Goal: Task Accomplishment & Management: Manage account settings

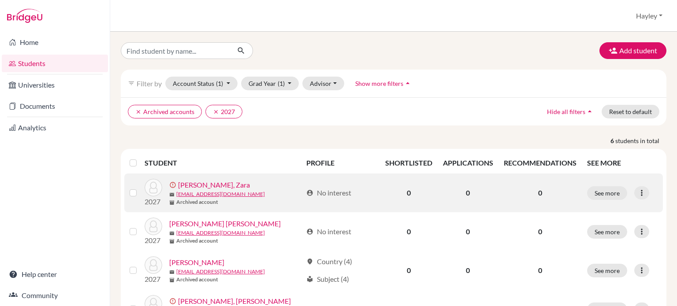
click at [195, 185] on link "Chambers, Zara" at bounding box center [214, 185] width 72 height 11
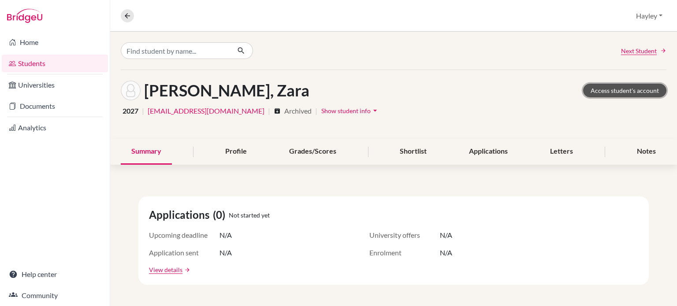
click at [605, 89] on link "Access student's account" at bounding box center [624, 91] width 83 height 14
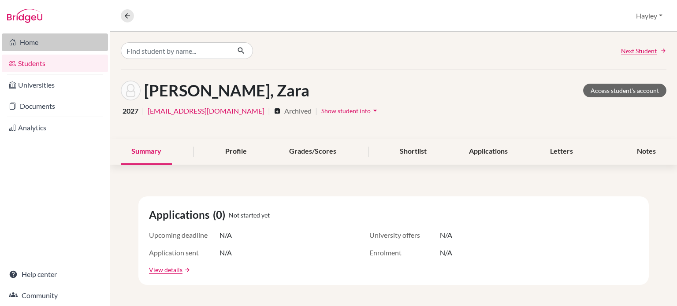
click at [38, 36] on link "Home" at bounding box center [55, 42] width 106 height 18
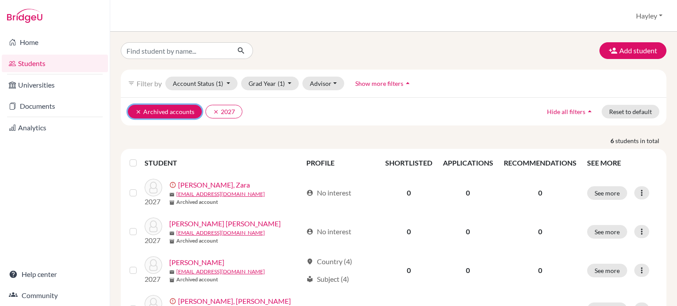
click at [141, 107] on button "clear Archived accounts" at bounding box center [165, 112] width 74 height 14
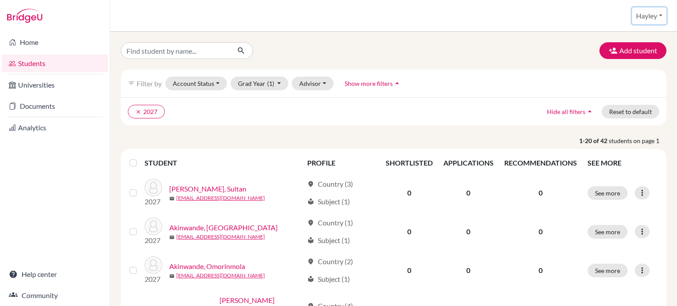
click at [648, 18] on button "Hayley" at bounding box center [649, 15] width 34 height 17
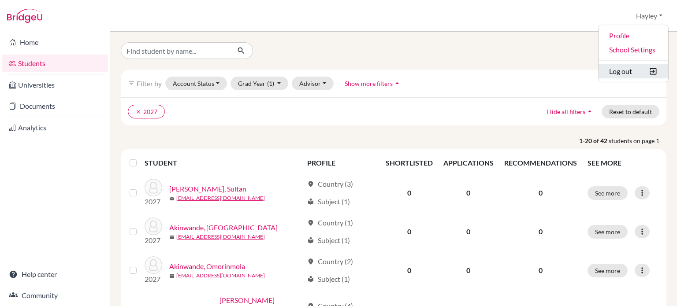
click at [615, 75] on button "Log out" at bounding box center [633, 71] width 70 height 14
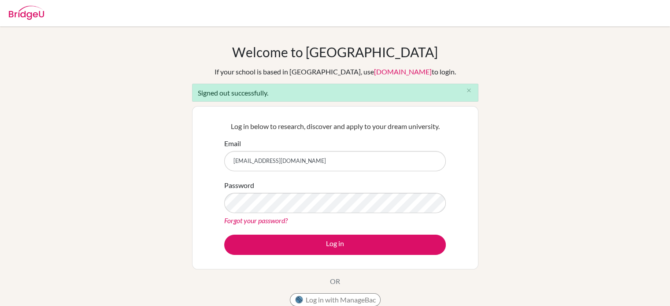
click at [358, 157] on input "[EMAIL_ADDRESS][DOMAIN_NAME]" at bounding box center [335, 161] width 222 height 20
click at [342, 156] on input "[EMAIL_ADDRESS][DOMAIN_NAME]" at bounding box center [335, 161] width 222 height 20
click at [342, 156] on input "hdoran@islyon.org" at bounding box center [335, 161] width 222 height 20
type input "[EMAIL_ADDRESS][DOMAIN_NAME]"
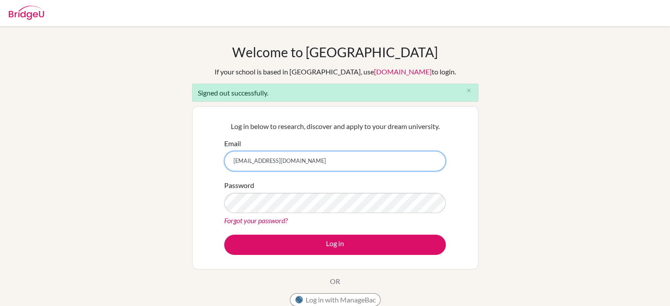
click at [384, 154] on input "hayley.doran82@gmail.com" at bounding box center [335, 161] width 222 height 20
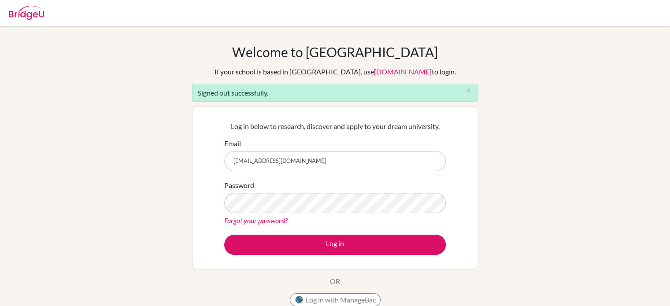
click at [242, 221] on link "Forgot your password?" at bounding box center [255, 220] width 63 height 8
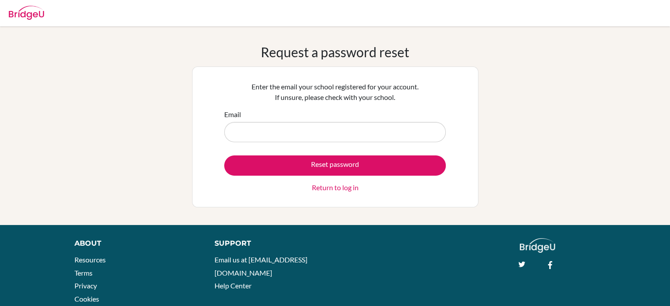
click at [320, 127] on input "Email" at bounding box center [335, 132] width 222 height 20
click at [276, 130] on input "Email" at bounding box center [335, 132] width 222 height 20
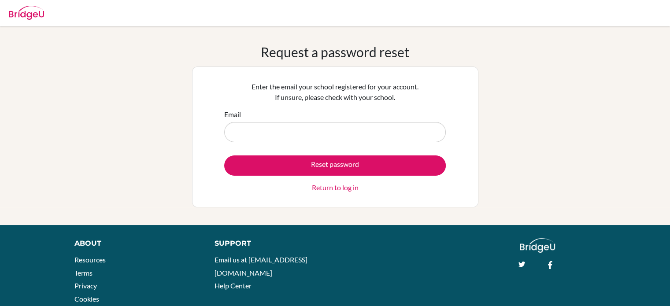
click at [276, 130] on input "Email" at bounding box center [335, 132] width 222 height 20
click at [373, 133] on input "Email" at bounding box center [335, 132] width 222 height 20
type input "hayley.doran82@gmail.com"
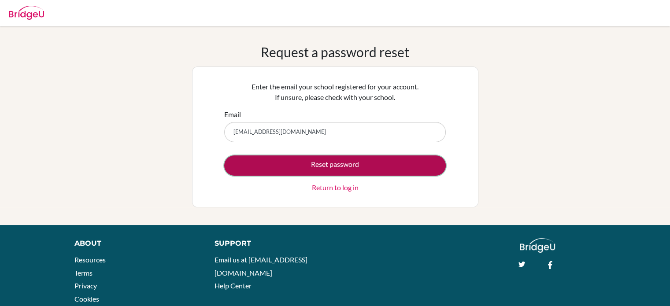
click at [341, 162] on button "Reset password" at bounding box center [335, 166] width 222 height 20
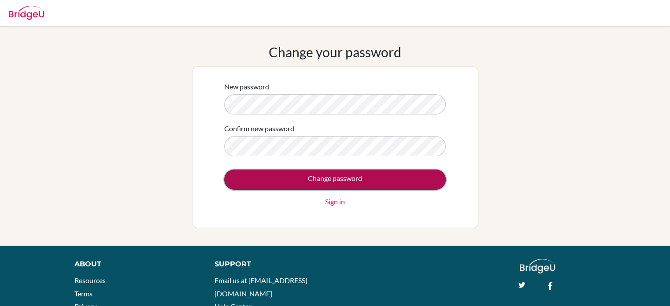
click at [375, 179] on input "Change password" at bounding box center [335, 180] width 222 height 20
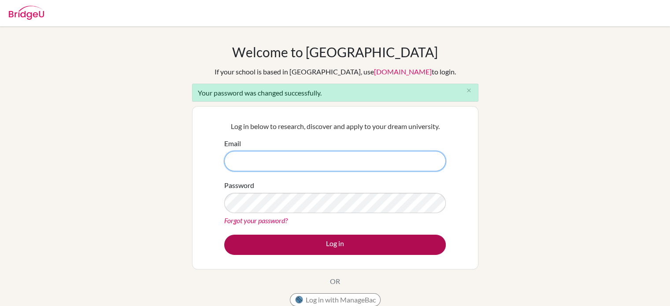
type input "[EMAIL_ADDRESS][DOMAIN_NAME]"
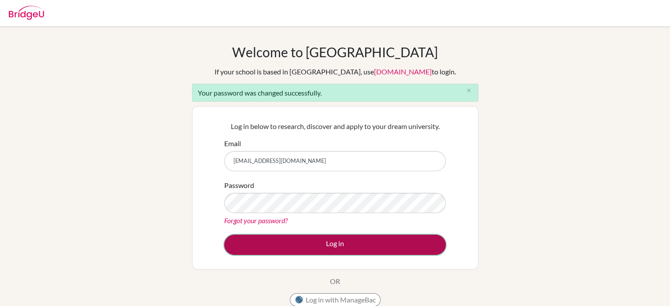
click at [387, 241] on button "Log in" at bounding box center [335, 245] width 222 height 20
